Goal: Navigation & Orientation: Find specific page/section

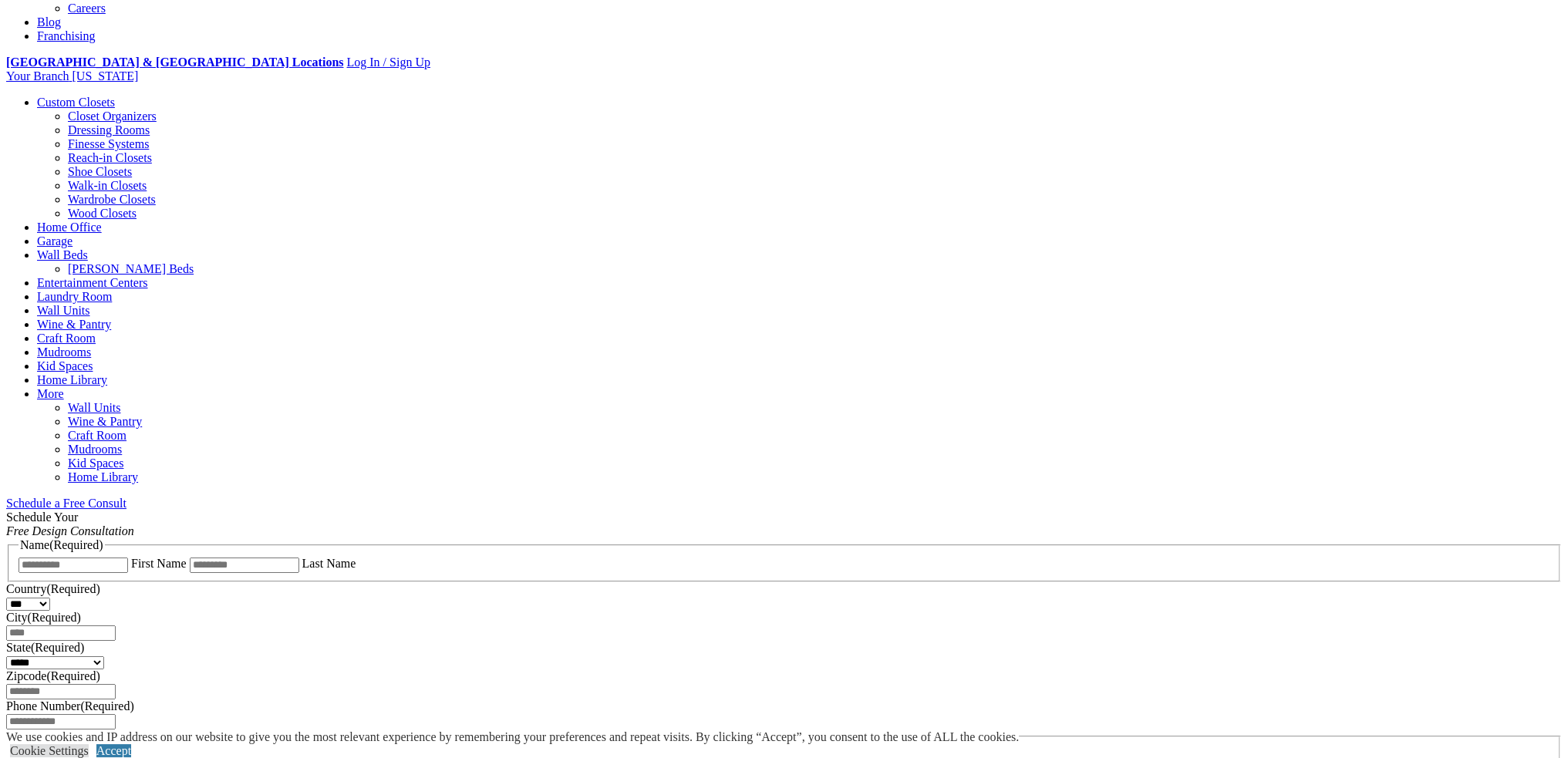
scroll to position [154, 0]
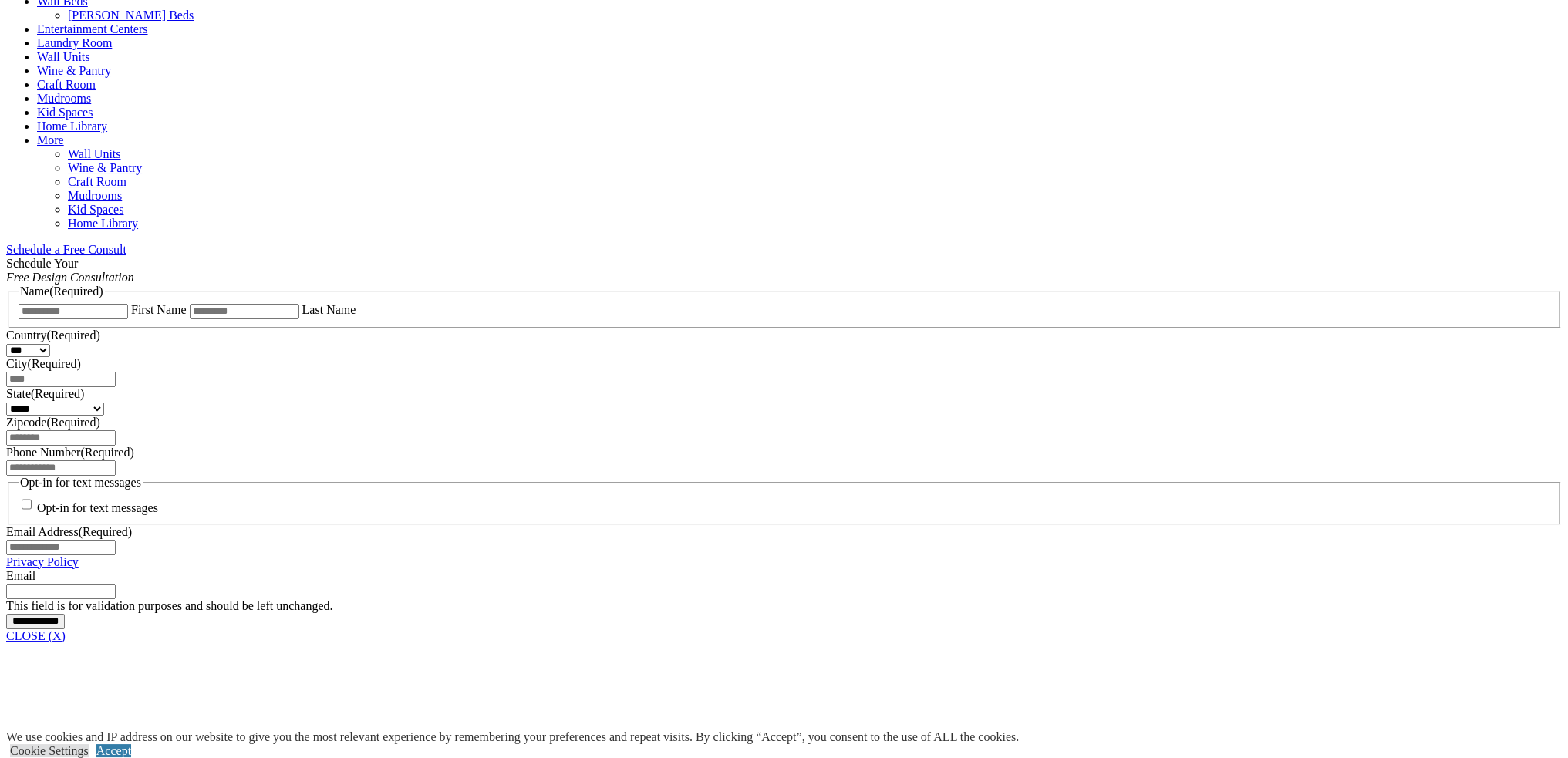
scroll to position [1079, 0]
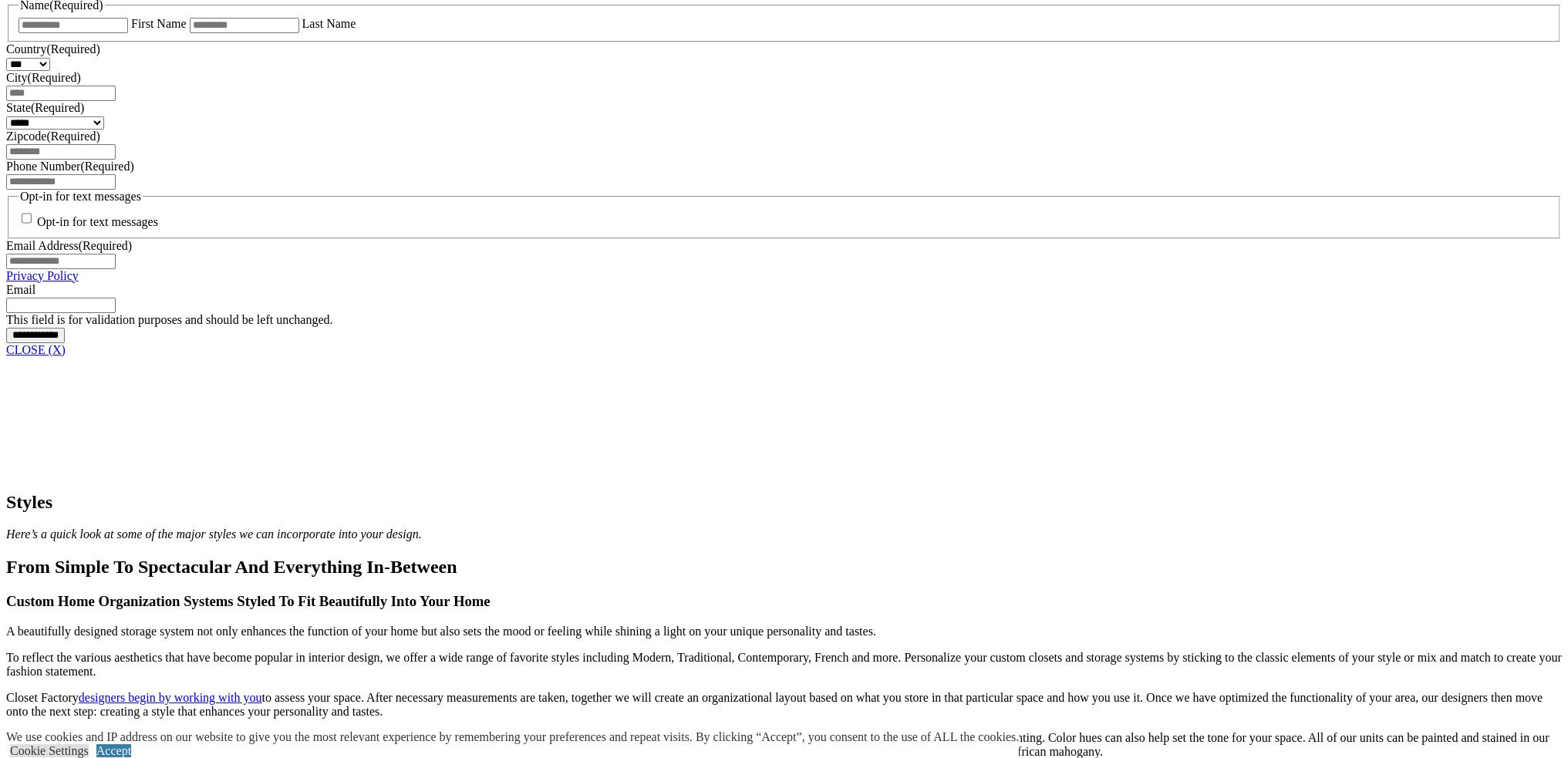
click at [66, 356] on link "CLOSE (X)" at bounding box center [35, 350] width 59 height 13
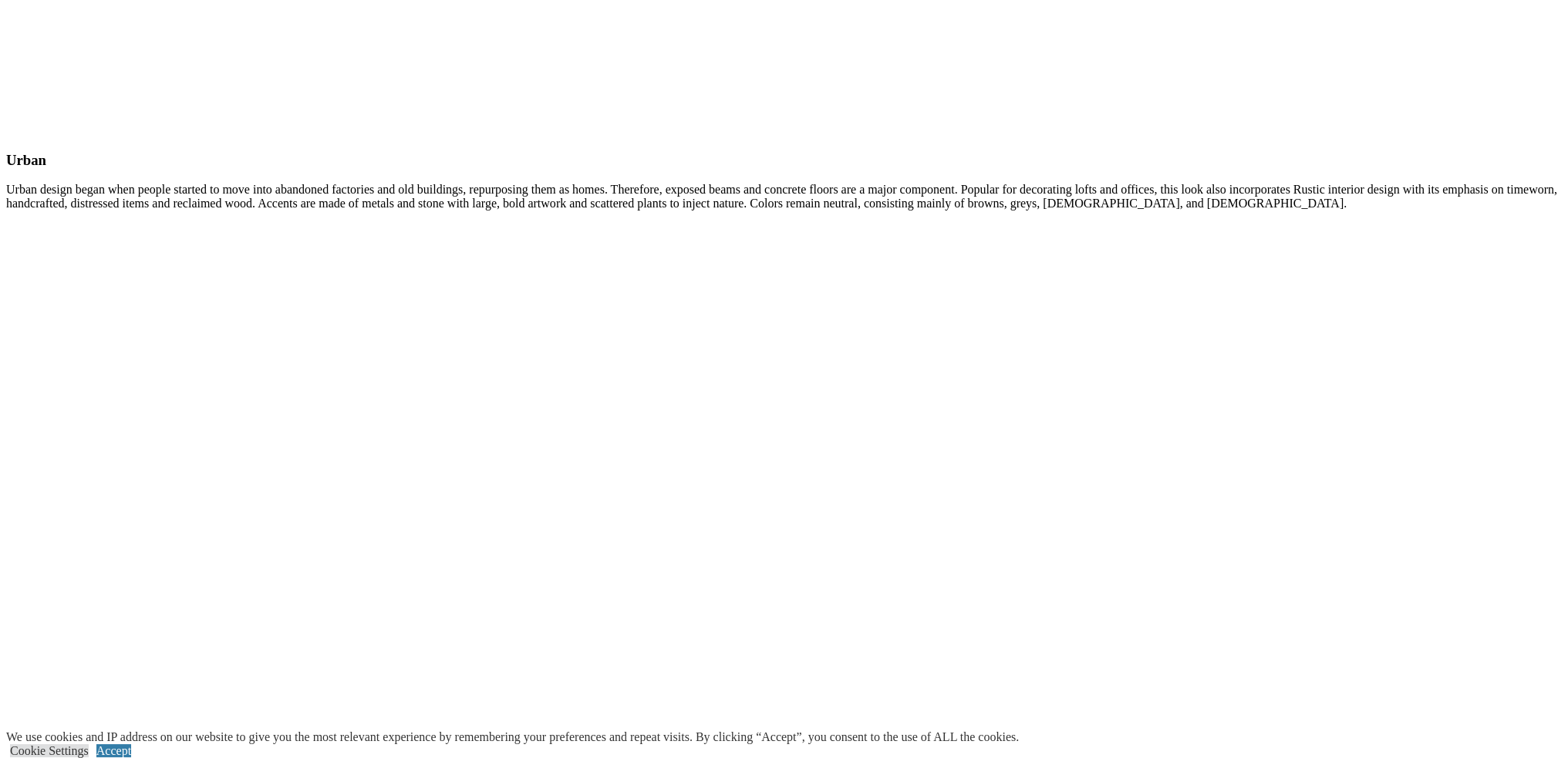
scroll to position [6169, 0]
